Goal: Information Seeking & Learning: Learn about a topic

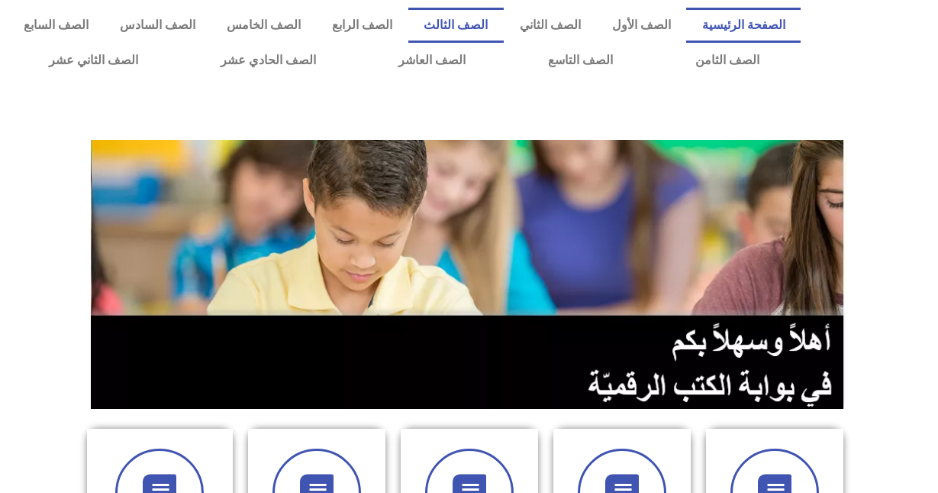
click at [504, 24] on link "الصف الثالث" at bounding box center [456, 25] width 95 height 35
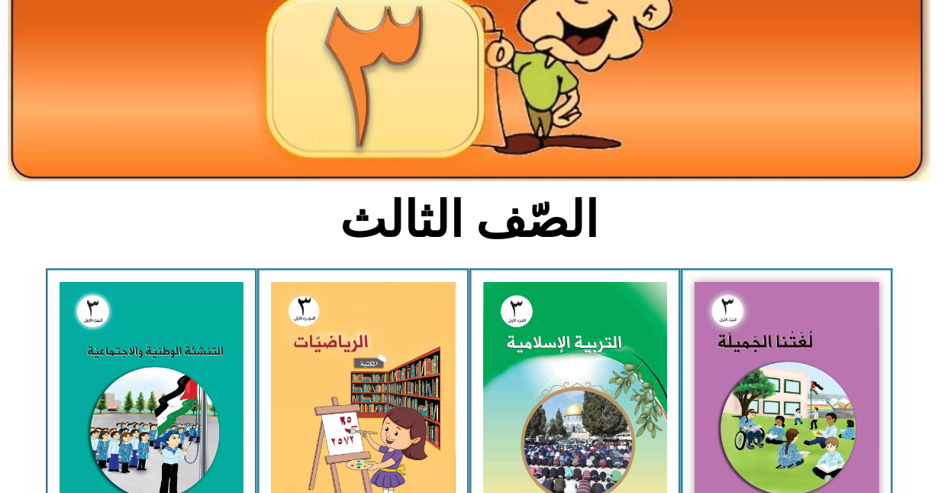
scroll to position [229, 0]
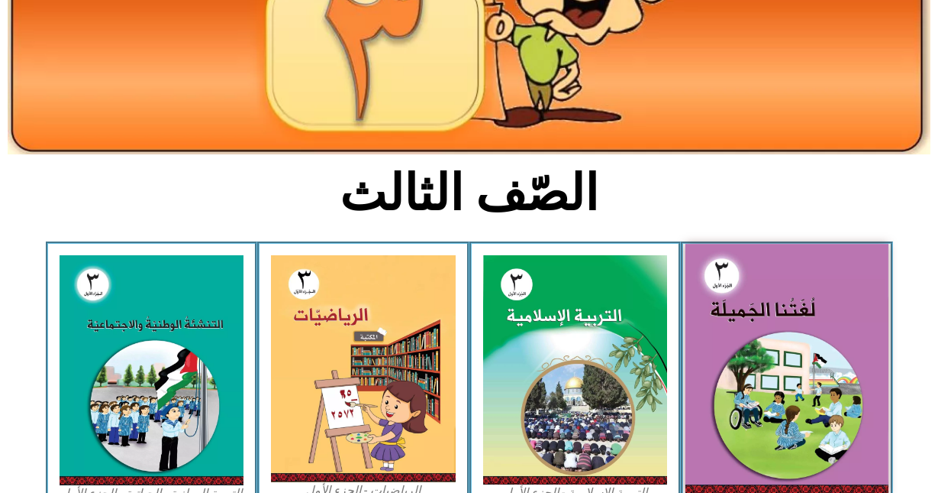
click at [761, 307] on img at bounding box center [787, 369] width 203 height 250
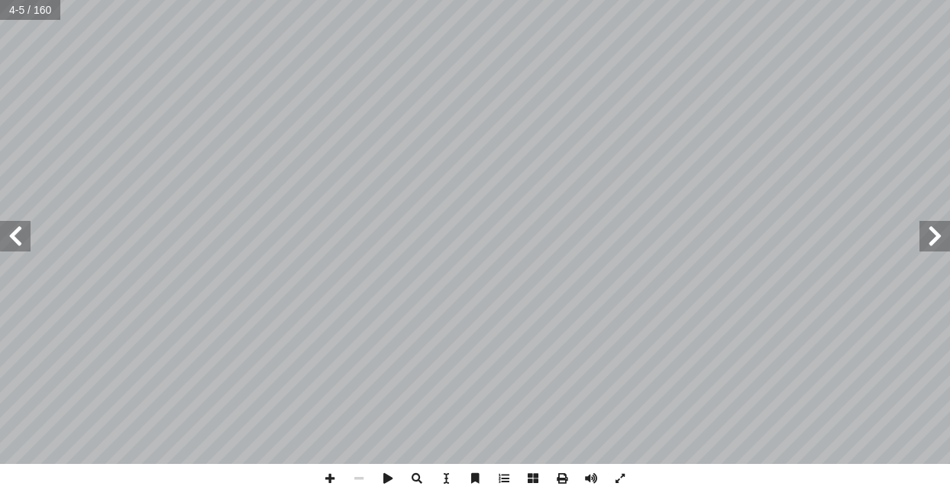
click at [29, 238] on span at bounding box center [15, 236] width 31 height 31
click at [30, 241] on div "مقدمة الحمد لله رب العالمين، والصلاة والسلام على خير البشر والمرسلين وبعد، ساسي…" at bounding box center [475, 232] width 950 height 464
click at [28, 241] on span at bounding box center [15, 236] width 31 height 31
click at [28, 237] on span at bounding box center [15, 236] width 31 height 31
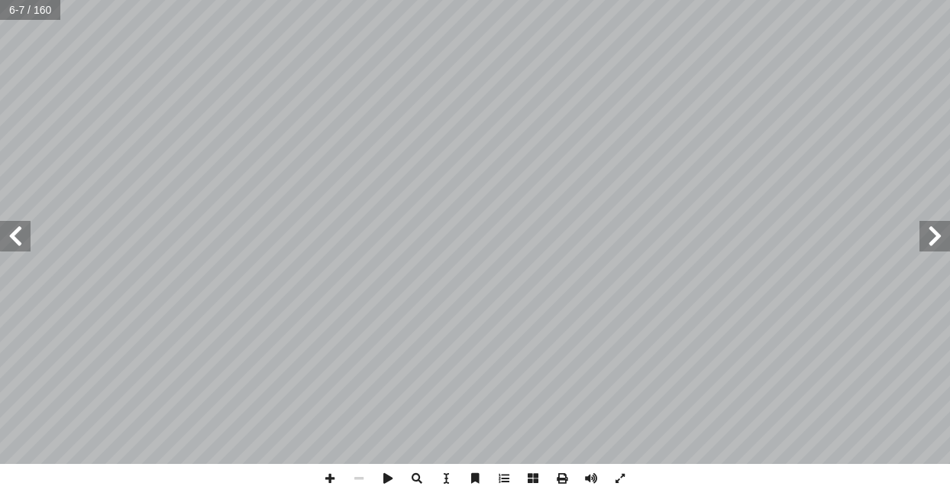
click at [28, 237] on span at bounding box center [15, 236] width 31 height 31
click at [938, 241] on span at bounding box center [934, 236] width 31 height 31
click at [353, 477] on span at bounding box center [358, 478] width 29 height 29
click at [327, 475] on span at bounding box center [329, 478] width 29 height 29
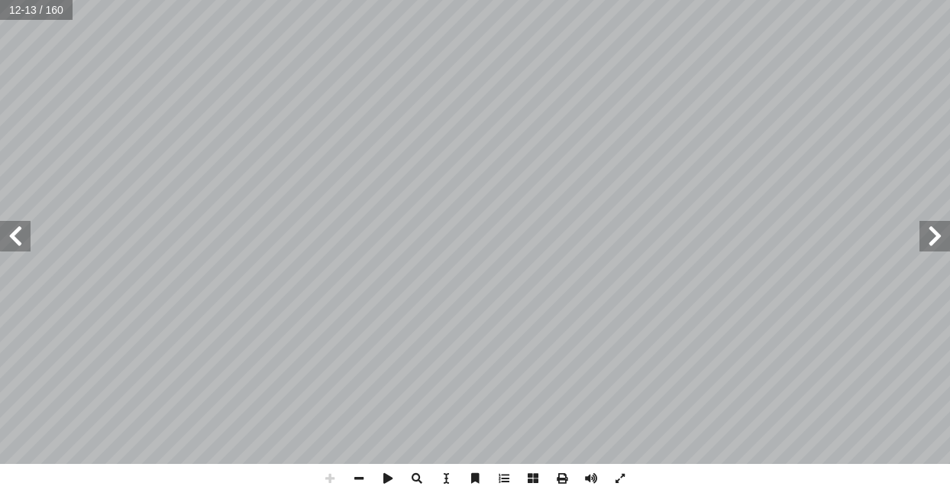
click at [28, 238] on span at bounding box center [15, 236] width 31 height 31
